Goal: Task Accomplishment & Management: Complete application form

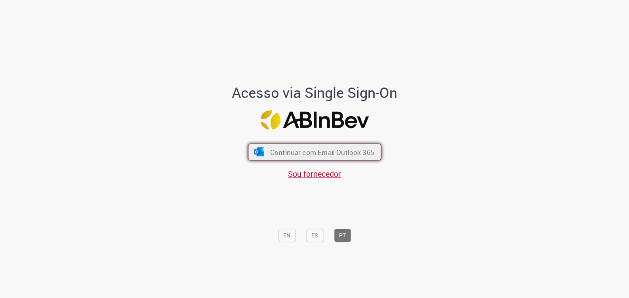
click at [299, 151] on span "Continuar com Email Outlook 365" at bounding box center [322, 151] width 104 height 9
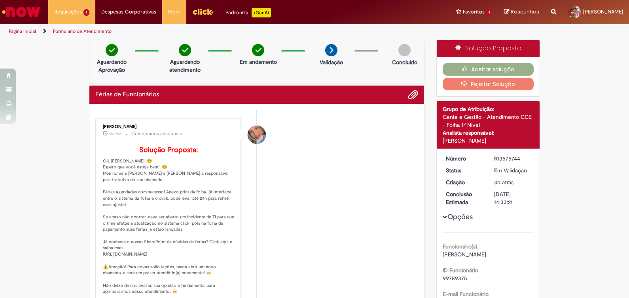
click at [471, 70] on button "Aceitar solução" at bounding box center [488, 69] width 91 height 13
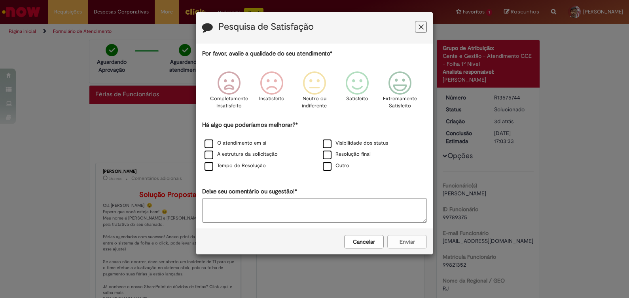
click at [623, 85] on div "Pesquisa de Satisfação Por favor, avalie a qualidade do seu atendimento* Comple…" at bounding box center [314, 149] width 629 height 298
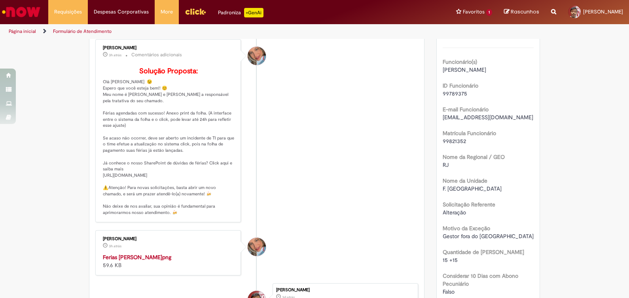
scroll to position [122, 0]
